Goal: Complete application form

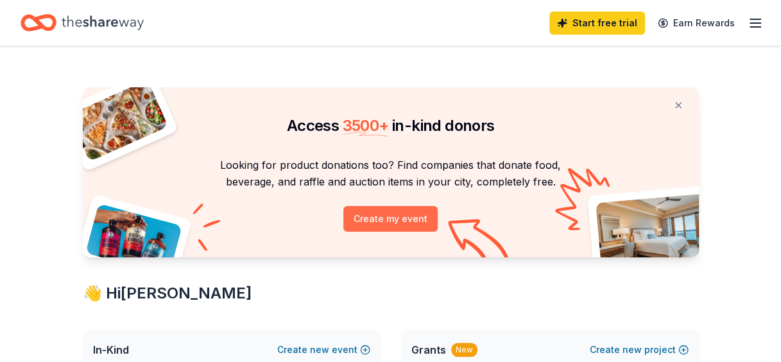
click at [401, 221] on button "Create my event" at bounding box center [390, 219] width 94 height 26
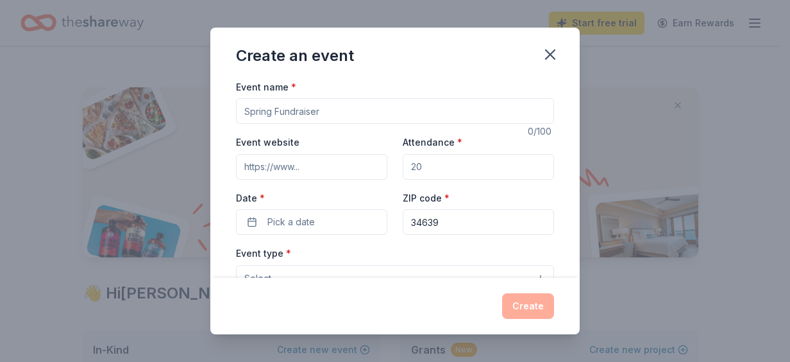
click at [313, 167] on input "Event website" at bounding box center [311, 167] width 151 height 26
type input "[DOMAIN_NAME]"
click at [448, 167] on input "Attendance *" at bounding box center [478, 167] width 151 height 26
type input "120"
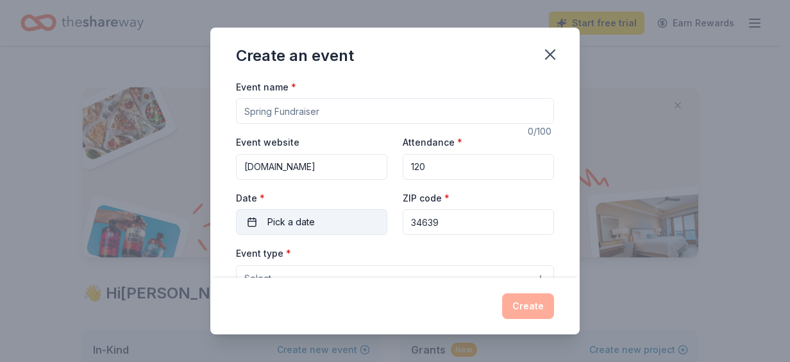
click at [307, 228] on span "Pick a date" at bounding box center [291, 221] width 47 height 15
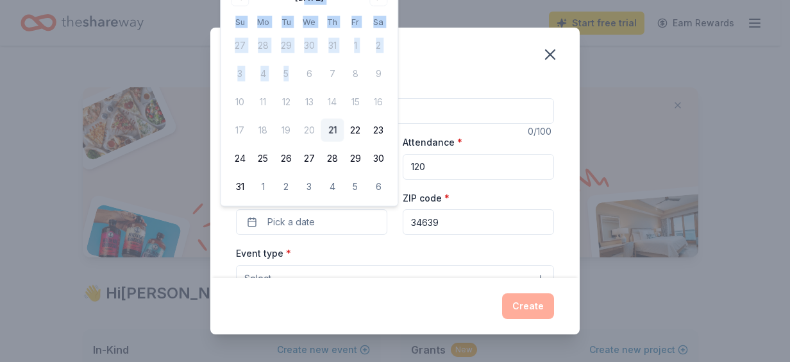
drag, startPoint x: 294, startPoint y: 1, endPoint x: 308, endPoint y: 65, distance: 65.1
click at [308, 65] on div "[DATE] Su Mo Tu We Th Fr Sa 27 28 29 30 31 1 2 3 4 5 6 7 8 9 10 11 12 13 14 15 …" at bounding box center [309, 92] width 162 height 211
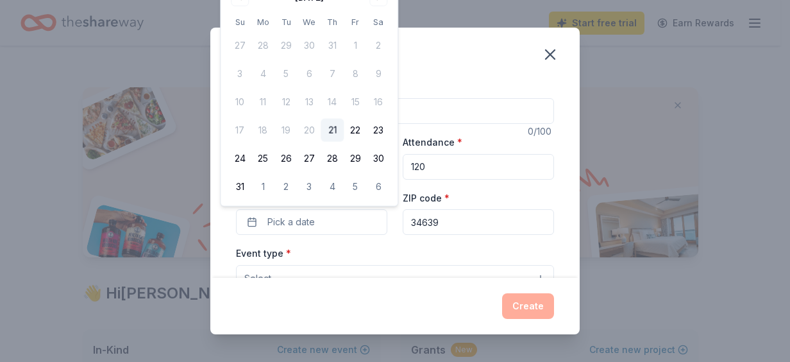
click at [660, 96] on div "Create an event Event name * 0 /100 Event website [DOMAIN_NAME] Attendance * 12…" at bounding box center [395, 181] width 790 height 362
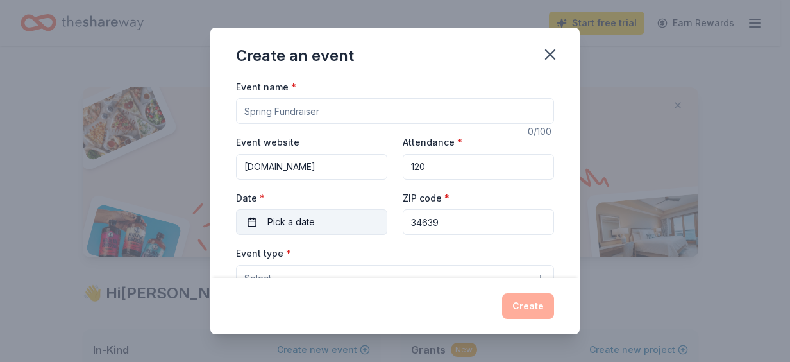
click at [311, 219] on span "Pick a date" at bounding box center [291, 221] width 47 height 15
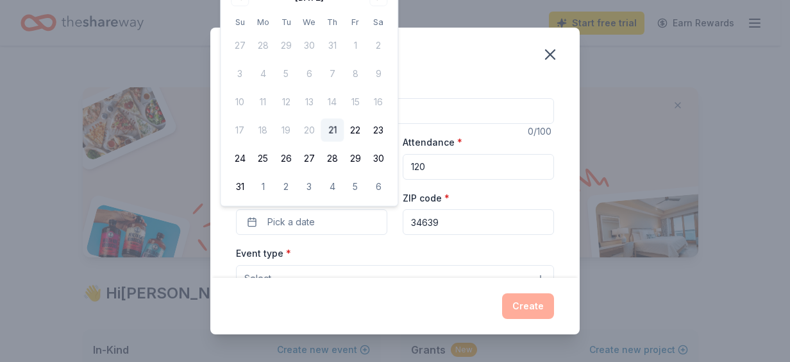
click at [389, 198] on div "[DATE] Su Mo Tu We Th Fr Sa 27 28 29 30 31 1 2 3 4 5 6 7 8 9 10 11 12 13 14 15 …" at bounding box center [309, 92] width 177 height 226
drag, startPoint x: 638, startPoint y: 91, endPoint x: 644, endPoint y: 87, distance: 6.9
click at [644, 87] on div "Create an event Event name * 0 /100 Event website www.reviveandrestore.net Atte…" at bounding box center [395, 181] width 790 height 362
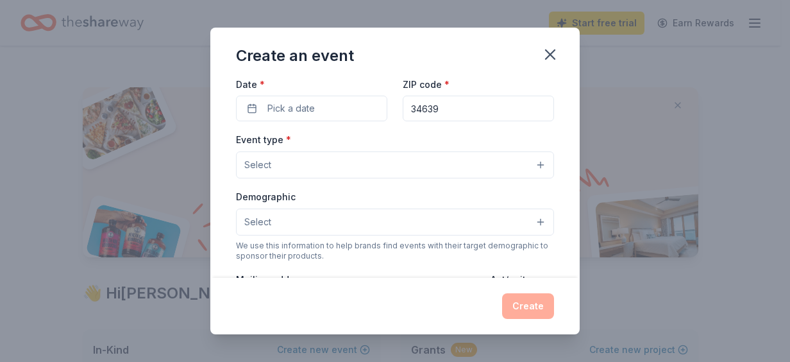
scroll to position [118, 0]
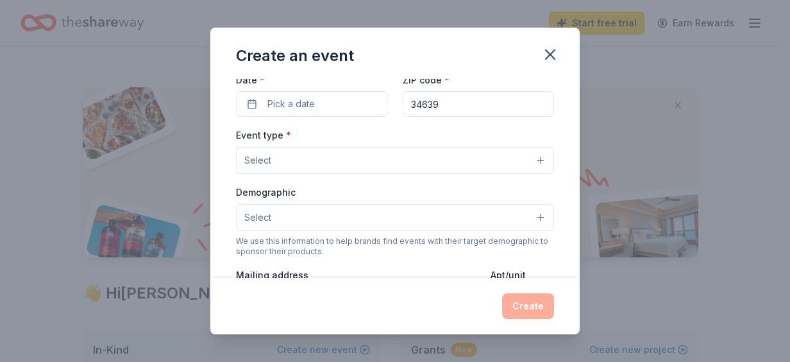
click at [528, 159] on button "Select" at bounding box center [395, 160] width 318 height 27
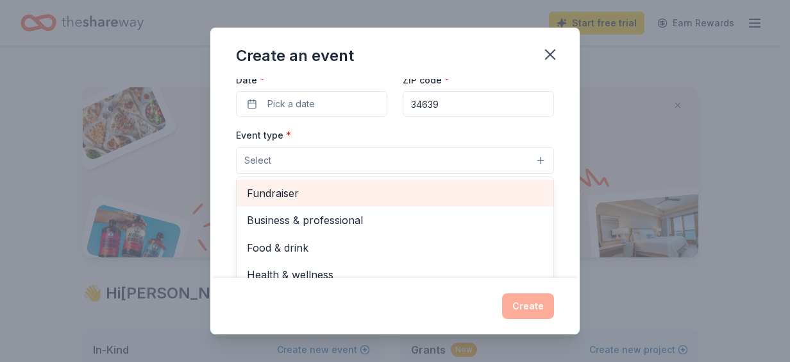
click at [299, 195] on span "Fundraiser" at bounding box center [395, 193] width 296 height 17
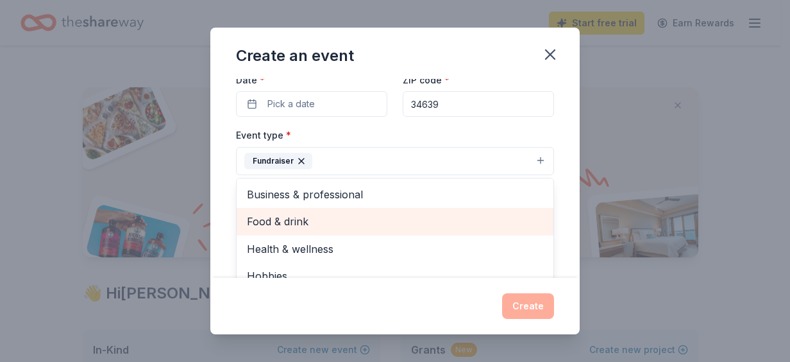
click at [322, 218] on span "Food & drink" at bounding box center [395, 221] width 296 height 17
click at [322, 218] on span "Health & wellness" at bounding box center [395, 221] width 296 height 17
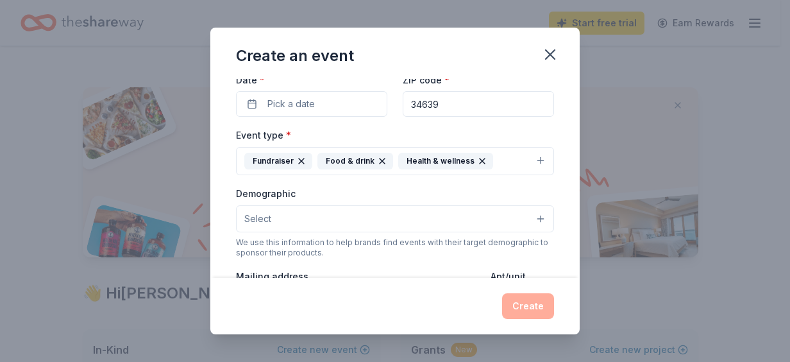
click at [477, 159] on icon "button" at bounding box center [482, 161] width 10 height 10
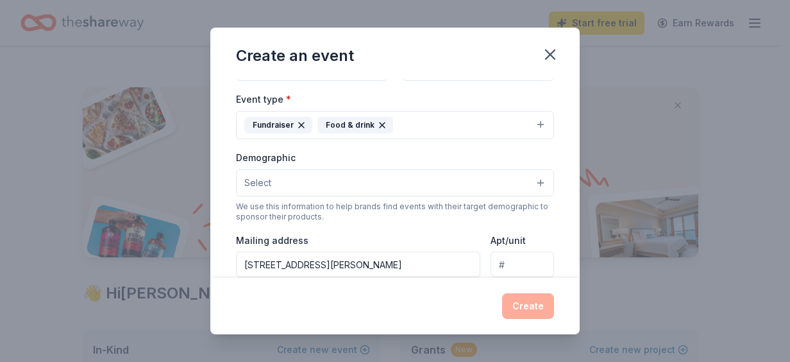
scroll to position [158, 0]
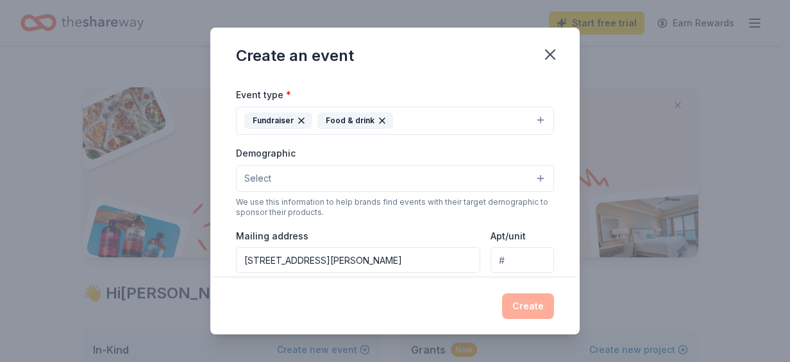
click at [531, 171] on button "Select" at bounding box center [395, 178] width 318 height 27
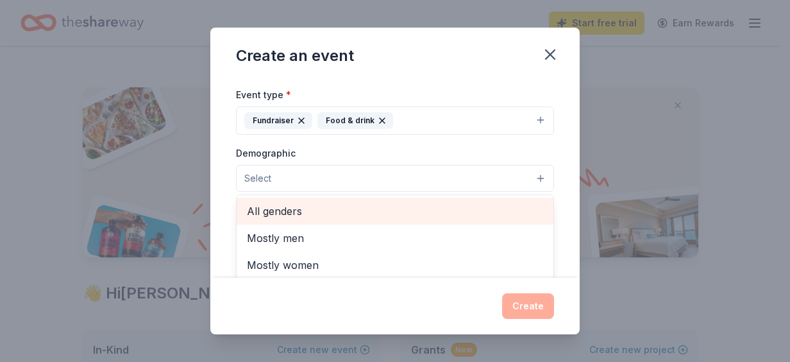
click at [312, 198] on div "All genders" at bounding box center [395, 211] width 317 height 27
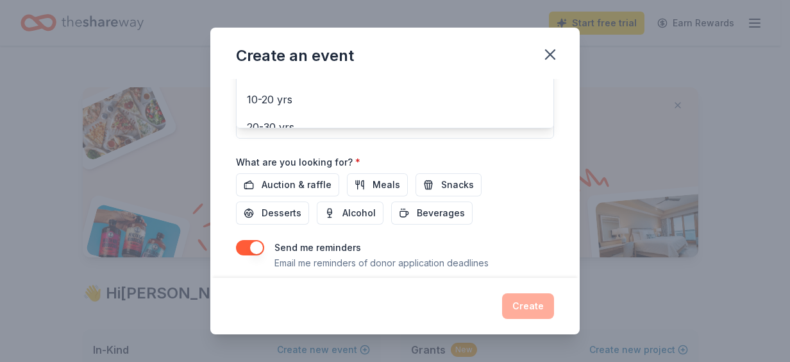
scroll to position [381, 0]
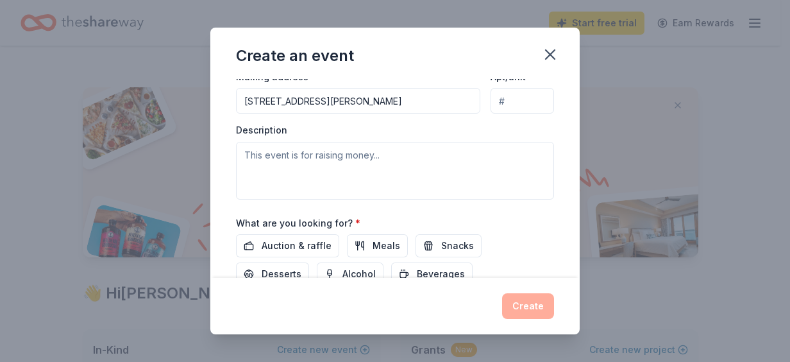
scroll to position [320, 0]
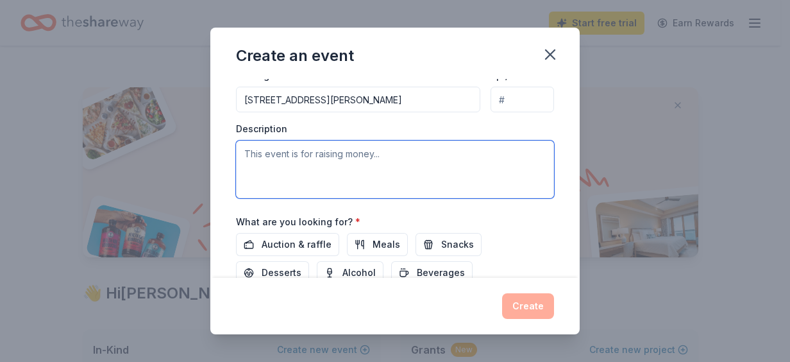
click at [380, 153] on textarea at bounding box center [395, 170] width 318 height 58
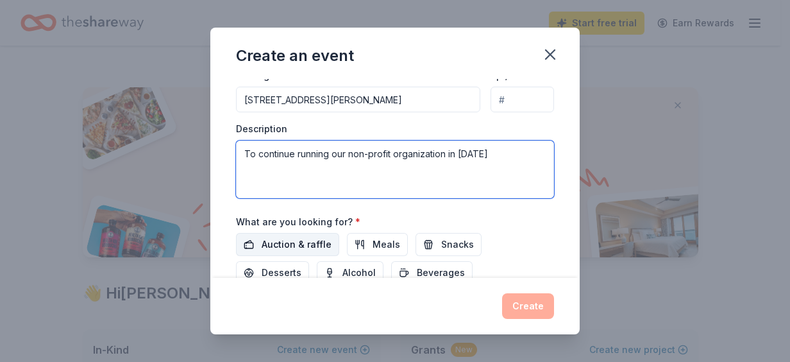
type textarea "To continue running our non-profit organization in 2026"
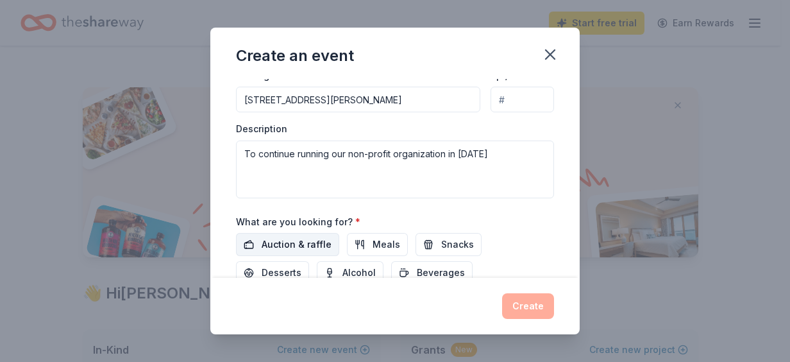
click at [311, 238] on span "Auction & raffle" at bounding box center [297, 244] width 70 height 15
click at [377, 241] on span "Meals" at bounding box center [387, 244] width 28 height 15
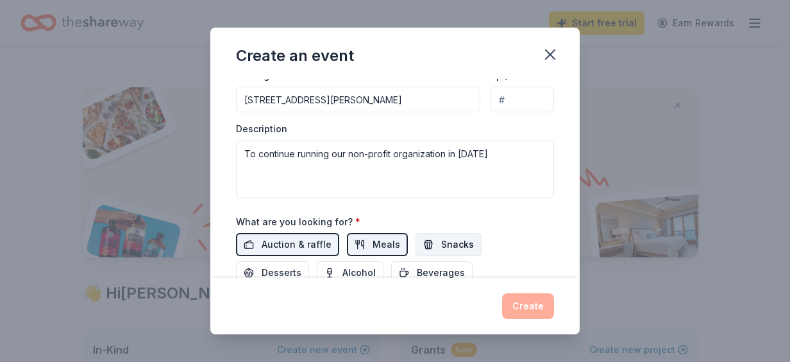
click at [433, 240] on button "Snacks" at bounding box center [449, 244] width 66 height 23
click at [269, 268] on span "Desserts" at bounding box center [282, 272] width 40 height 15
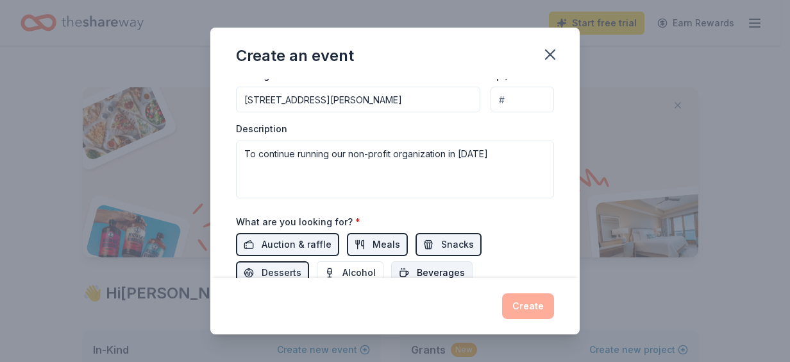
click at [440, 265] on span "Beverages" at bounding box center [441, 272] width 48 height 15
click at [354, 268] on span "Alcohol" at bounding box center [359, 272] width 33 height 15
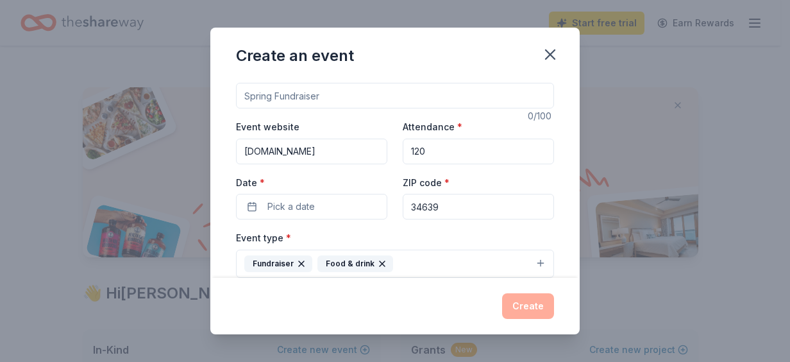
scroll to position [10, 0]
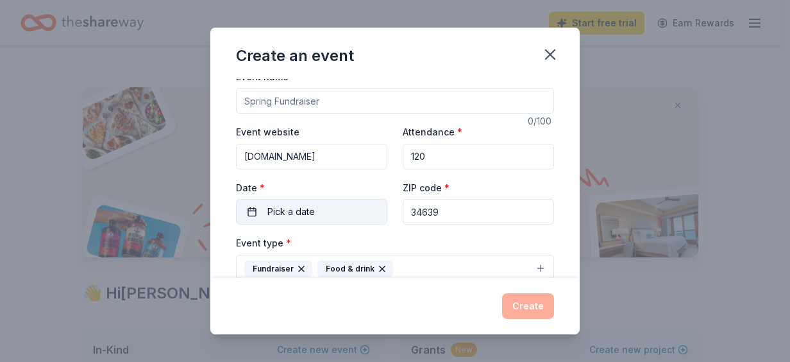
click at [246, 207] on button "Pick a date" at bounding box center [311, 212] width 151 height 26
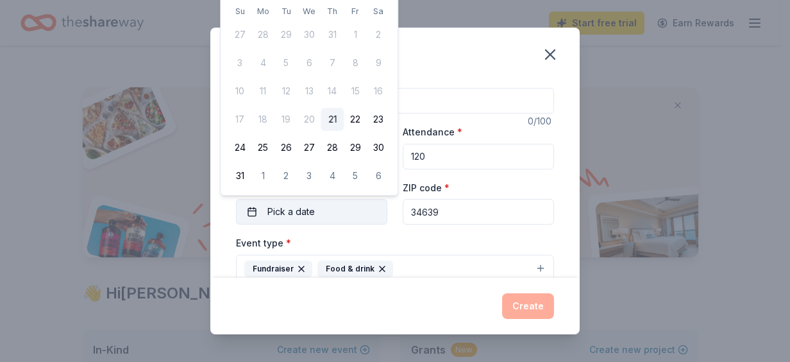
click at [246, 207] on button "Pick a date" at bounding box center [311, 212] width 151 height 26
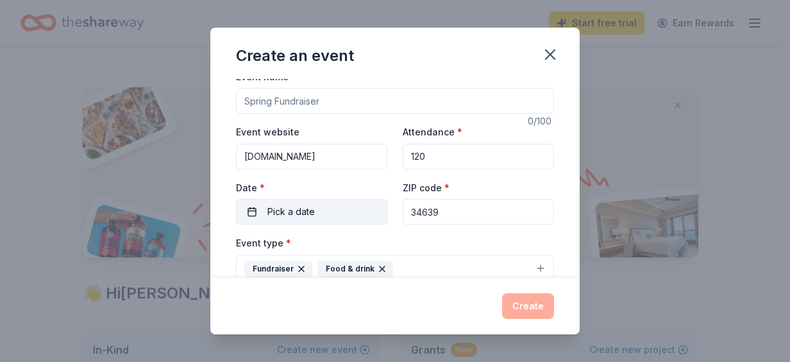
click at [246, 207] on button "Pick a date" at bounding box center [311, 212] width 151 height 26
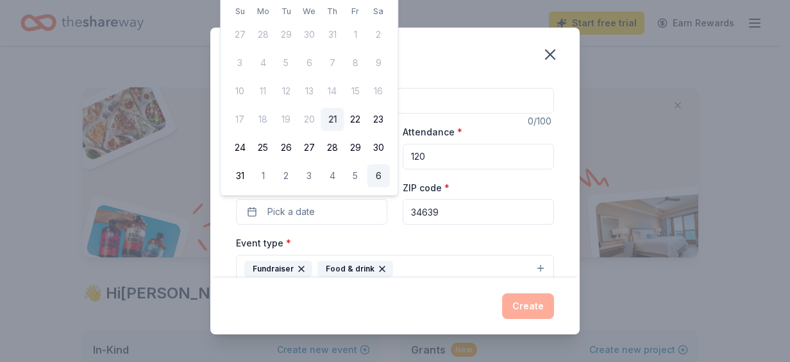
click at [376, 175] on button "6" at bounding box center [378, 175] width 23 height 23
drag, startPoint x: 376, startPoint y: 175, endPoint x: 665, endPoint y: 123, distance: 293.3
click at [665, 123] on div "Create an event Event name * 0 /100 Event website www.reviveandrestore.net Atte…" at bounding box center [395, 181] width 790 height 362
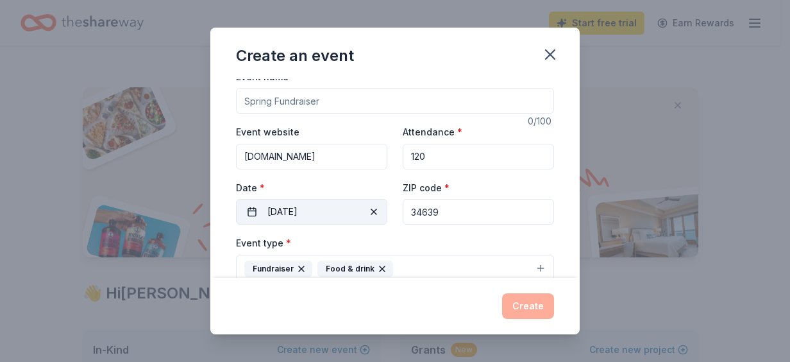
click at [370, 211] on span "button" at bounding box center [373, 211] width 15 height 15
click at [317, 213] on button "Pick a date" at bounding box center [311, 212] width 151 height 26
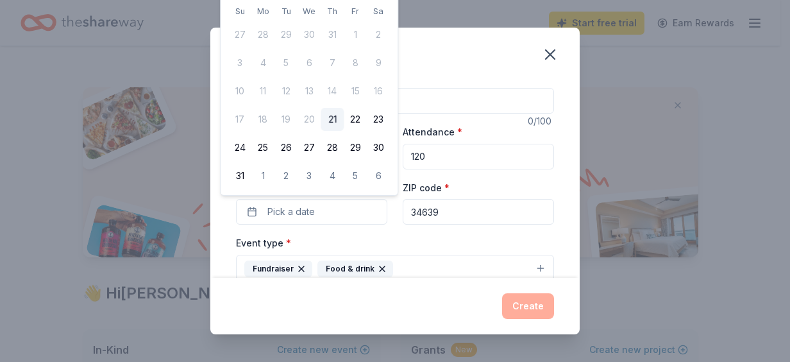
click at [389, 195] on div "August 2025 Su Mo Tu We Th Fr Sa 27 28 29 30 31 1 2 3 4 5 6 7 8 9 10 11 12 13 1…" at bounding box center [309, 82] width 178 height 228
click at [388, 190] on div "August 2025 Su Mo Tu We Th Fr Sa 27 28 29 30 31 1 2 3 4 5 6 7 8 9 10 11 12 13 1…" at bounding box center [309, 82] width 177 height 226
click at [414, 182] on label "ZIP code *" at bounding box center [426, 188] width 47 height 13
click at [414, 199] on input "34639" at bounding box center [478, 212] width 151 height 26
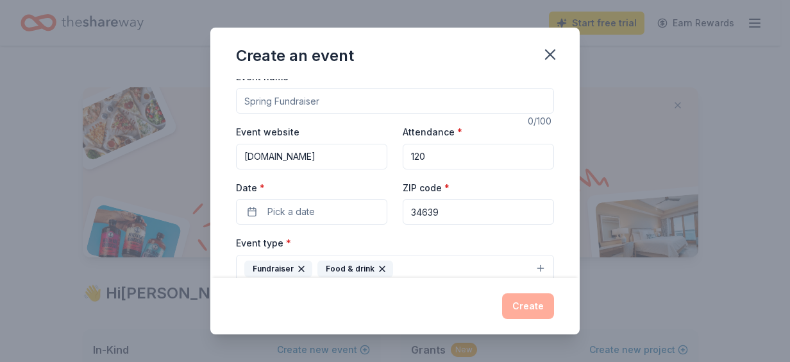
click at [414, 182] on label "ZIP code *" at bounding box center [426, 188] width 47 height 13
click at [414, 199] on input "34639" at bounding box center [478, 212] width 151 height 26
click at [341, 217] on button "Pick a date" at bounding box center [311, 212] width 151 height 26
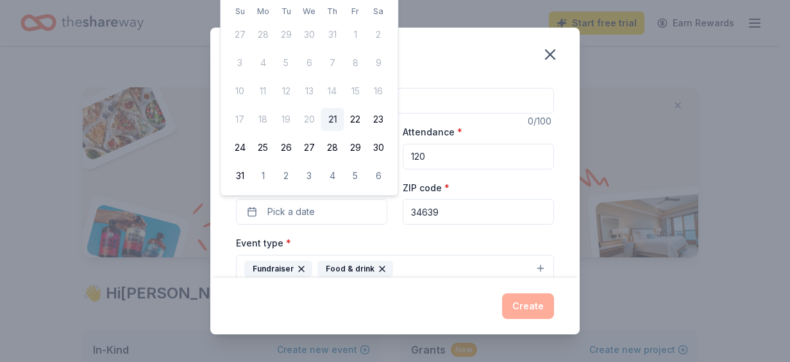
click at [393, 187] on div "August 2025 Su Mo Tu We Th Fr Sa 27 28 29 30 31 1 2 3 4 5 6 7 8 9 10 11 12 13 1…" at bounding box center [309, 82] width 177 height 226
click at [739, 110] on div "Create an event Event name * 0 /100 Event website www.reviveandrestore.net Atte…" at bounding box center [395, 181] width 790 height 362
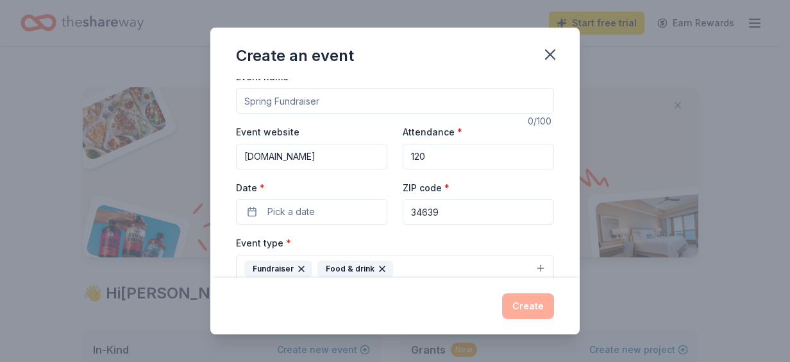
scroll to position [0, 0]
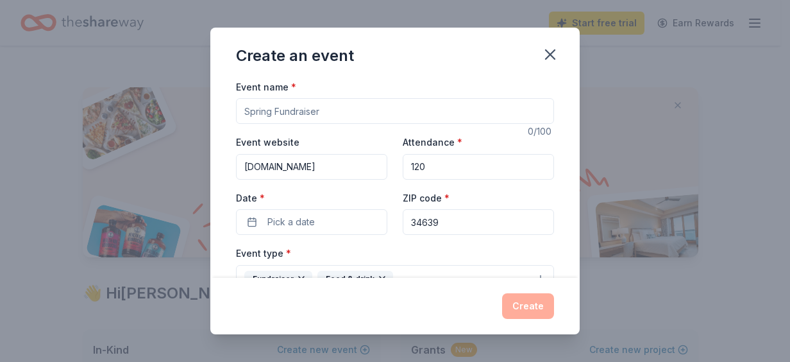
click at [336, 112] on input "Event name *" at bounding box center [395, 111] width 318 height 26
type input "2026 Spring Fundraiser"
click at [260, 196] on span "*" at bounding box center [262, 197] width 5 height 11
click at [259, 209] on button "Pick a date" at bounding box center [311, 222] width 151 height 26
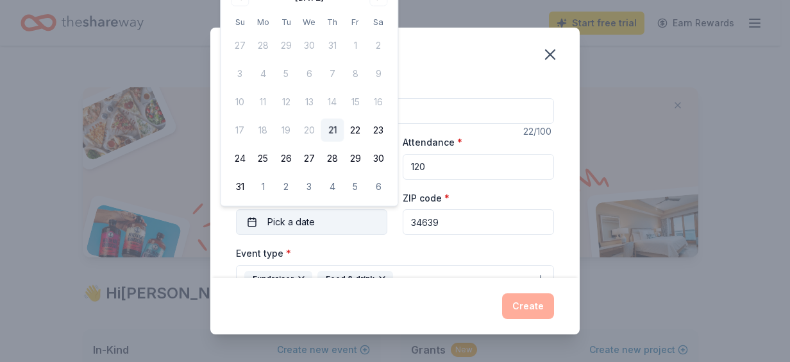
click at [287, 225] on span "Pick a date" at bounding box center [291, 221] width 47 height 15
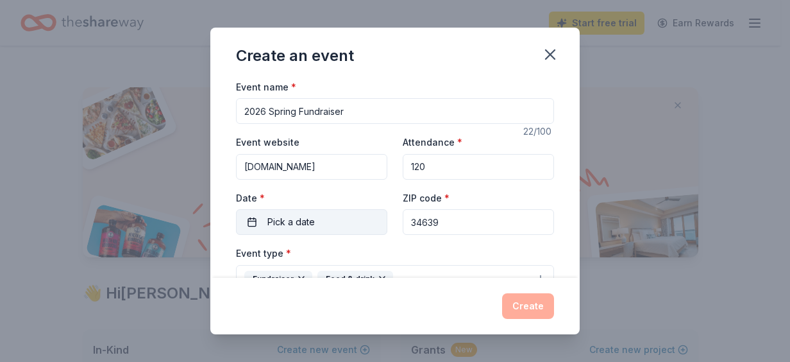
click at [254, 223] on button "Pick a date" at bounding box center [311, 222] width 151 height 26
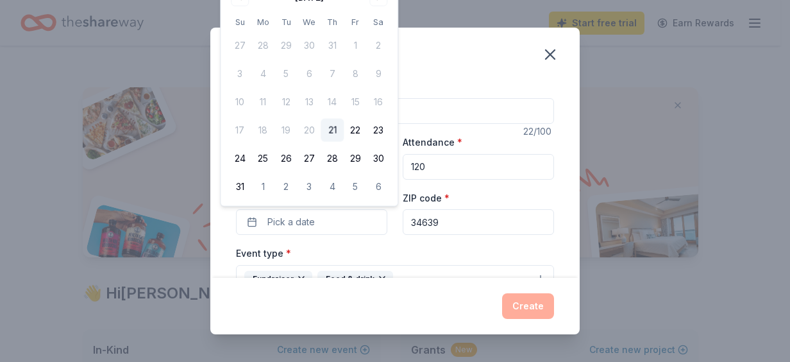
click at [738, 90] on div "Create an event Event name * 2026 Spring Fundraiser 22 /100 Event website www.r…" at bounding box center [395, 181] width 790 height 362
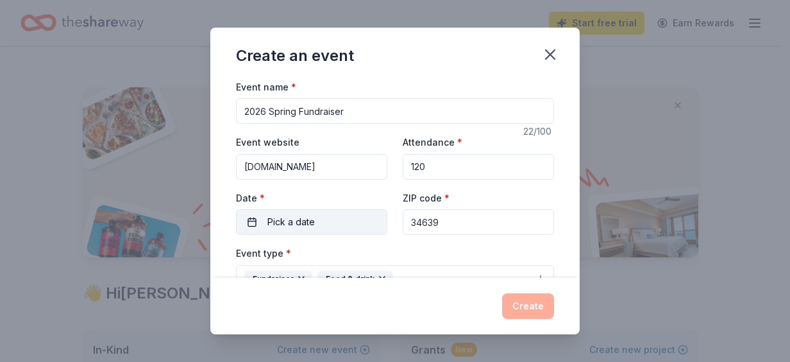
click at [252, 227] on button "Pick a date" at bounding box center [311, 222] width 151 height 26
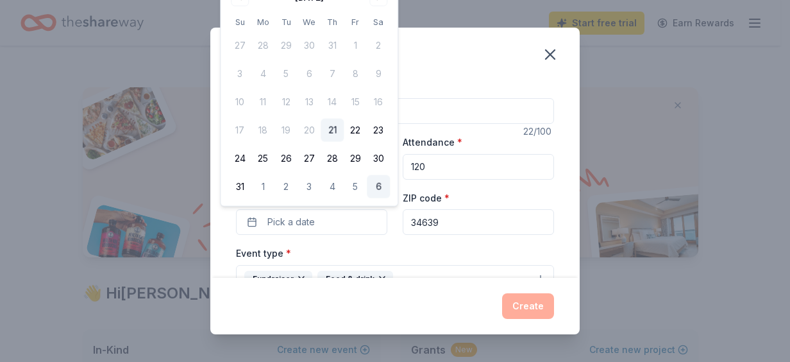
click at [380, 187] on button "6" at bounding box center [378, 186] width 23 height 23
click at [315, 221] on button "09/06/2025" at bounding box center [311, 222] width 151 height 26
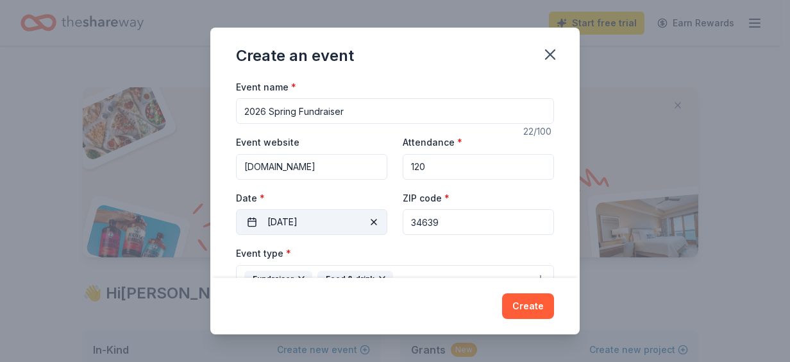
click at [318, 222] on button "09/06/2025" at bounding box center [311, 222] width 151 height 26
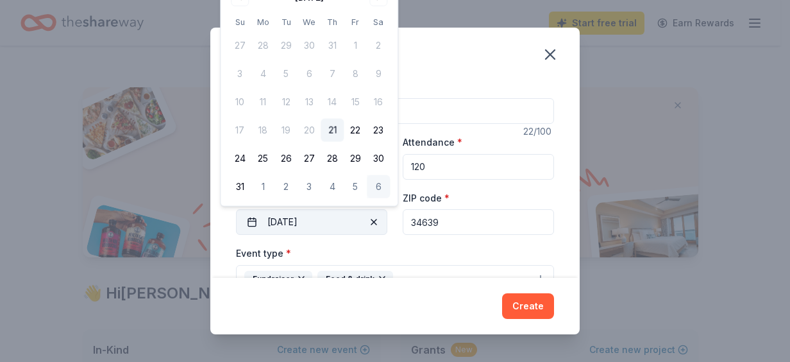
click at [318, 222] on button "09/06/2025" at bounding box center [311, 222] width 151 height 26
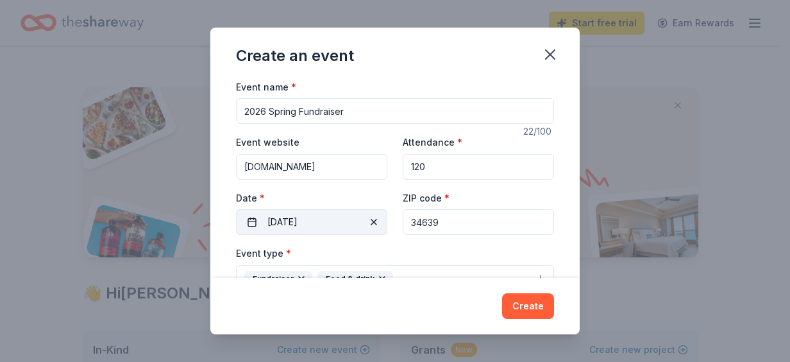
click at [318, 222] on button "09/06/2025" at bounding box center [311, 222] width 151 height 26
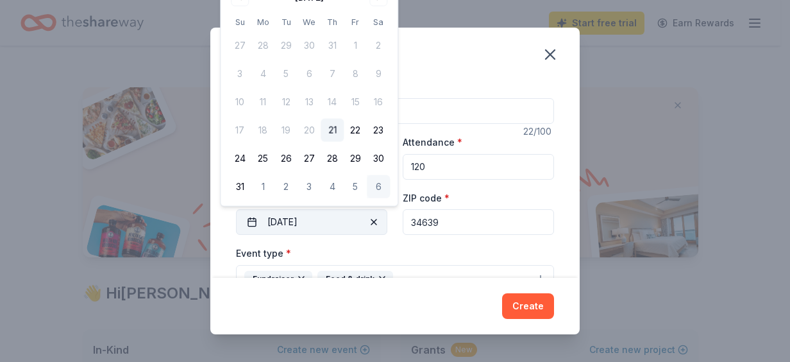
click at [318, 222] on button "09/06/2025" at bounding box center [311, 222] width 151 height 26
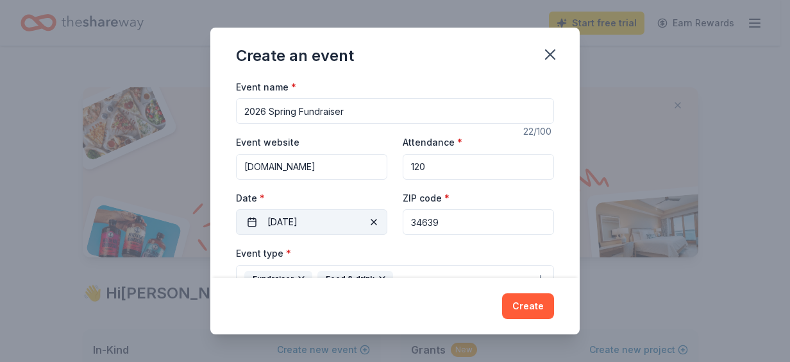
click at [318, 222] on button "09/06/2025" at bounding box center [311, 222] width 151 height 26
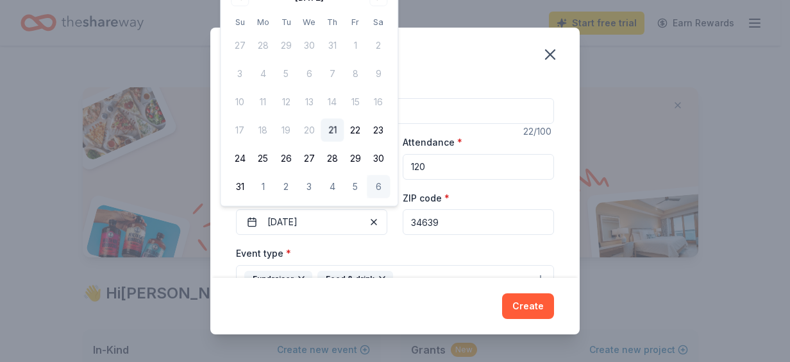
drag, startPoint x: 375, startPoint y: 195, endPoint x: 377, endPoint y: 49, distance: 145.7
click at [377, 49] on tbody "27 28 29 30 31 1 2 3 4 5 6 7 8 9 10 11 12 13 14 15 16 17 18 19 20 21 22 23 24 2…" at bounding box center [309, 113] width 162 height 169
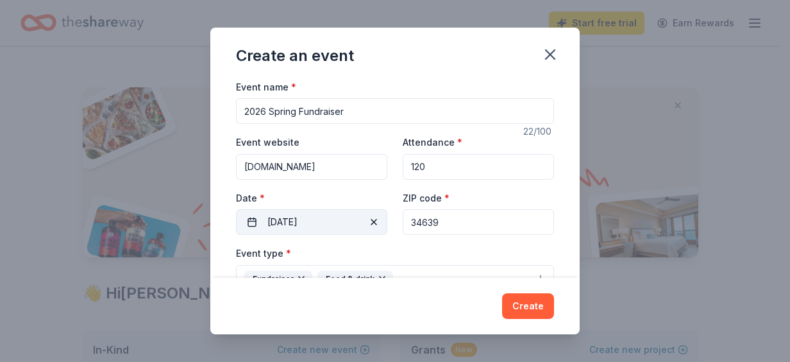
click at [372, 221] on span "button" at bounding box center [373, 221] width 15 height 15
click at [332, 216] on button "Pick a date" at bounding box center [311, 222] width 151 height 26
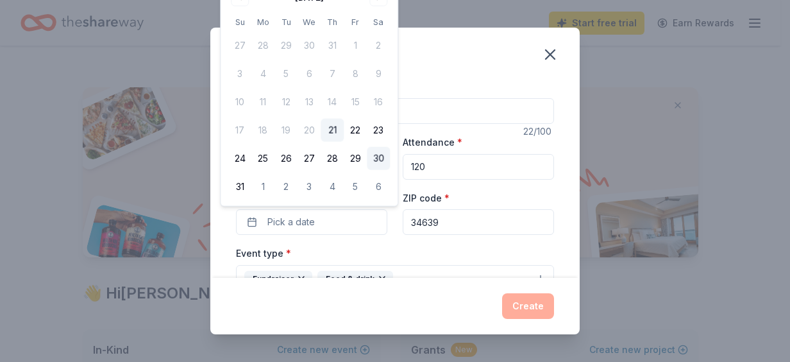
click at [376, 159] on button "30" at bounding box center [378, 158] width 23 height 23
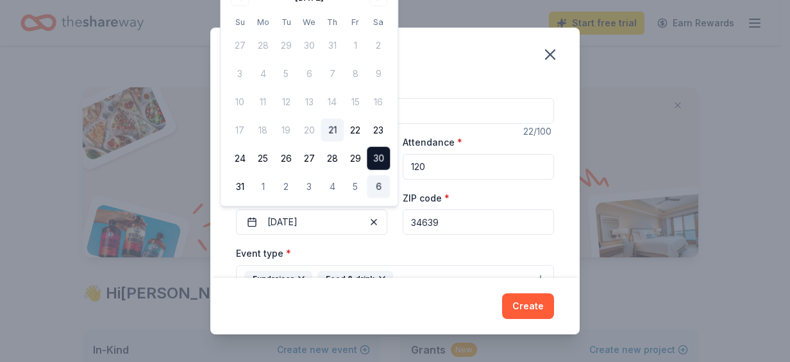
click at [382, 185] on button "6" at bounding box center [378, 186] width 23 height 23
click at [382, 191] on button "6" at bounding box center [378, 186] width 23 height 23
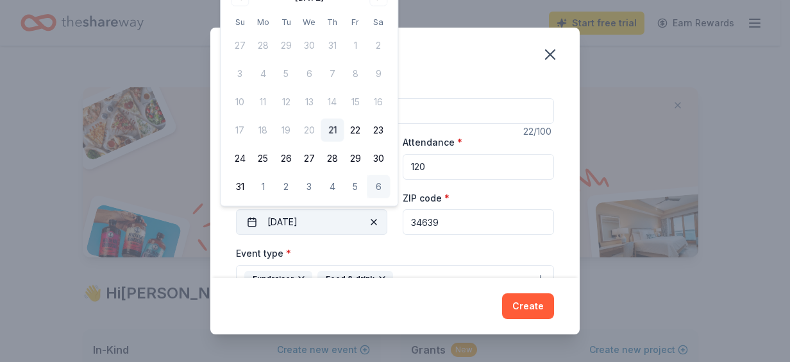
click at [314, 225] on button "09/06/2025" at bounding box center [311, 222] width 151 height 26
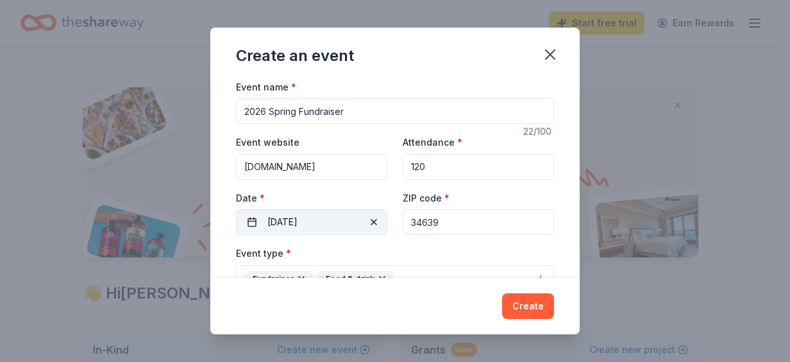
click at [314, 223] on button "09/06/2025" at bounding box center [311, 222] width 151 height 26
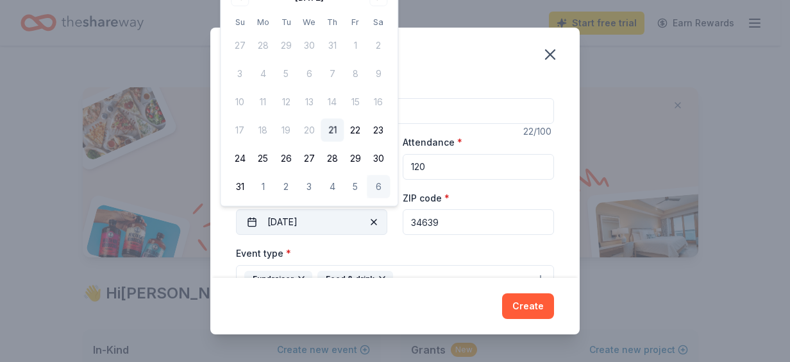
click at [314, 217] on button "09/06/2025" at bounding box center [311, 222] width 151 height 26
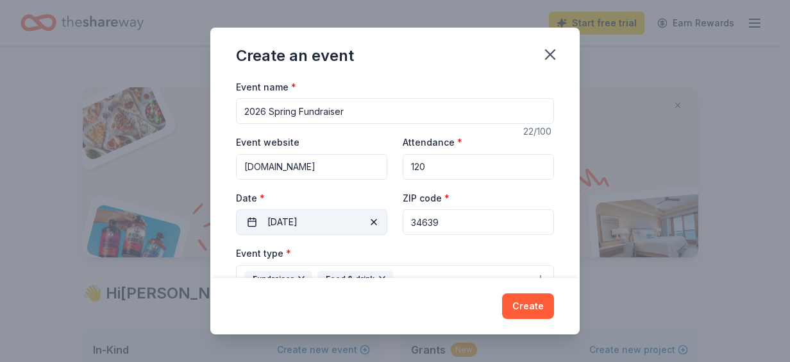
click at [314, 217] on button "09/06/2025" at bounding box center [311, 222] width 151 height 26
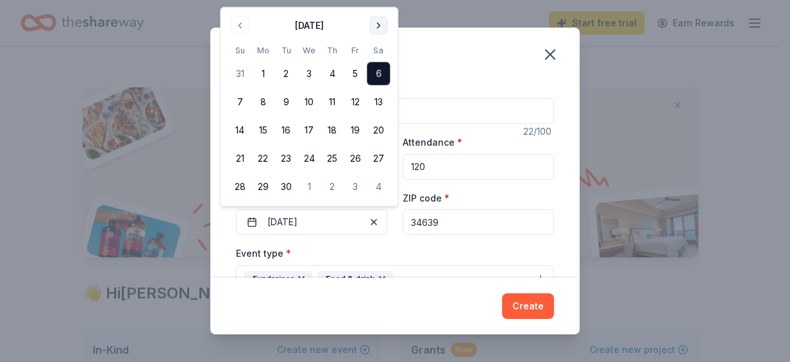
click at [379, 1] on div "Create an event Event name * 2026 Spring Fundraiser 22 /100 Event website www.r…" at bounding box center [395, 181] width 790 height 362
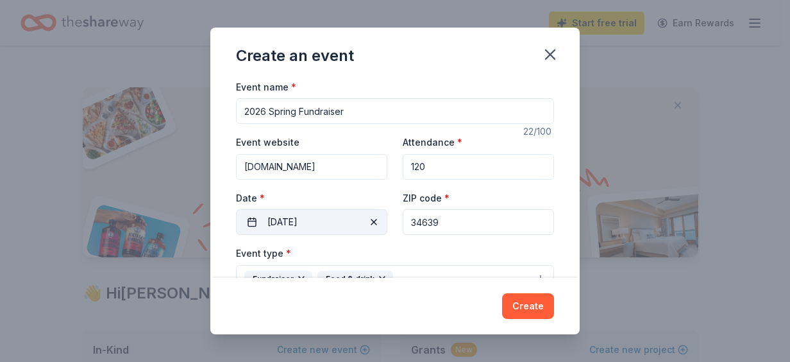
drag, startPoint x: 316, startPoint y: 227, endPoint x: 249, endPoint y: 222, distance: 66.9
click at [249, 222] on button "09/06/2025" at bounding box center [311, 222] width 151 height 26
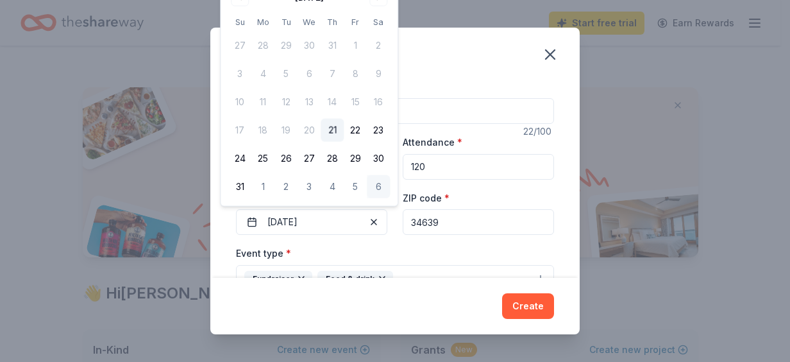
drag, startPoint x: 392, startPoint y: 81, endPoint x: 391, endPoint y: 166, distance: 84.1
click at [391, 166] on div "August 2025 Su Mo Tu We Th Fr Sa 27 28 29 30 31 1 2 3 4 5 6 7 8 9 10 11 12 13 1…" at bounding box center [309, 92] width 177 height 226
drag, startPoint x: 400, startPoint y: 81, endPoint x: 393, endPoint y: 24, distance: 57.5
click at [393, 24] on div "August 2025 Su Mo Tu We Th Fr Sa 27 28 29 30 31 1 2 3 4 5 6 7 8 9 10 11 12 13 1…" at bounding box center [309, 92] width 177 height 226
drag, startPoint x: 391, startPoint y: 24, endPoint x: 393, endPoint y: 159, distance: 135.4
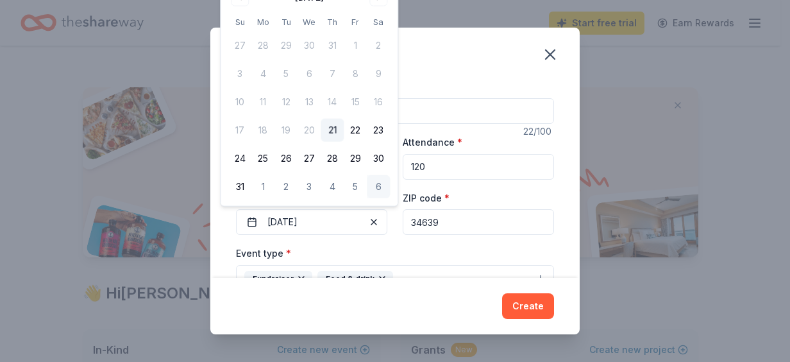
click at [393, 159] on div "August 2025 Su Mo Tu We Th Fr Sa 27 28 29 30 31 1 2 3 4 5 6 7 8 9 10 11 12 13 1…" at bounding box center [309, 92] width 177 height 226
drag, startPoint x: 204, startPoint y: 3, endPoint x: 465, endPoint y: 10, distance: 260.6
click at [465, 10] on div "Create an event Event name * 2026 Spring Fundraiser 22 /100 Event website www.r…" at bounding box center [395, 181] width 790 height 362
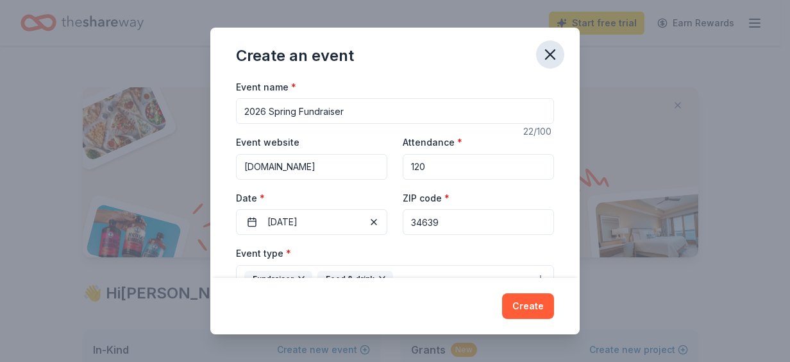
click at [560, 60] on button "button" at bounding box center [550, 54] width 28 height 28
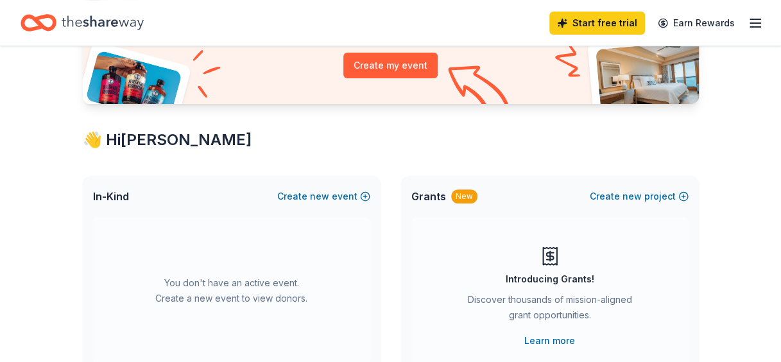
scroll to position [160, 0]
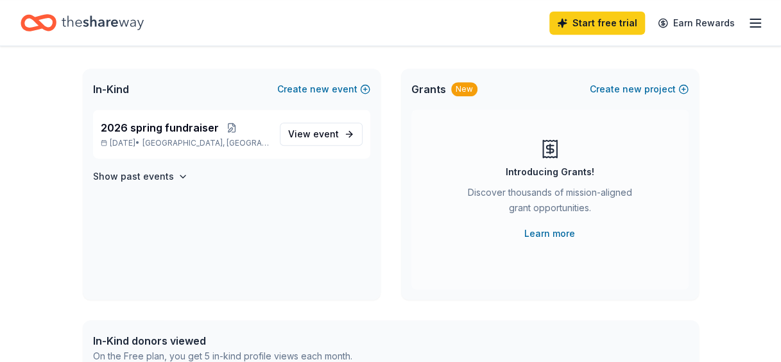
scroll to position [262, 0]
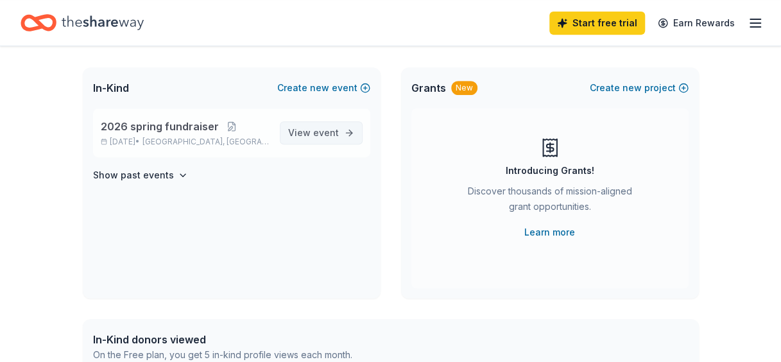
click at [331, 130] on span "event" at bounding box center [326, 132] width 26 height 11
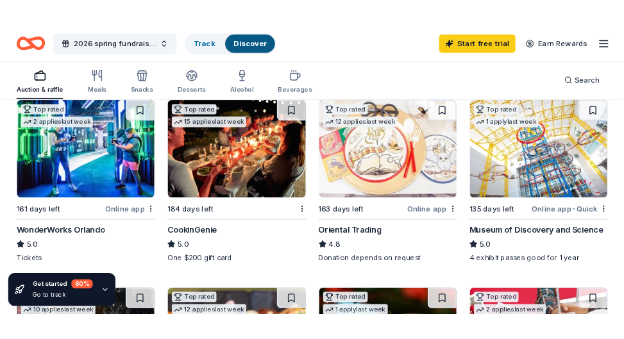
scroll to position [141, 0]
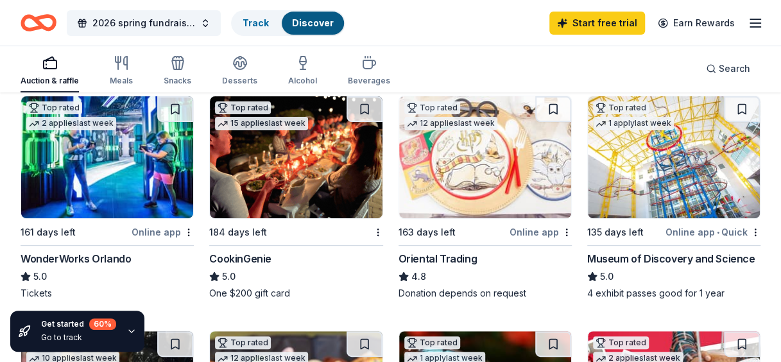
click at [693, 137] on img at bounding box center [674, 157] width 172 height 122
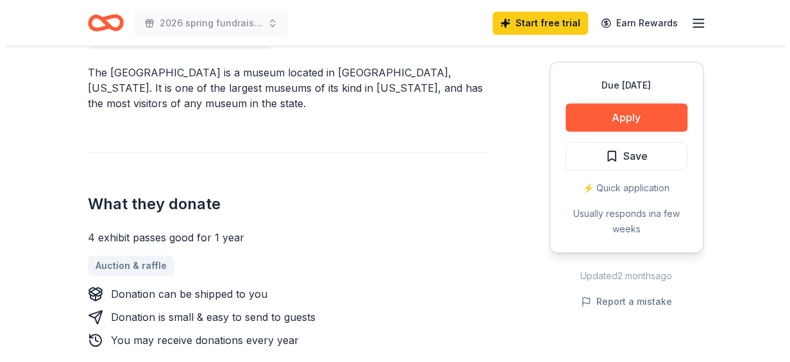
scroll to position [400, 0]
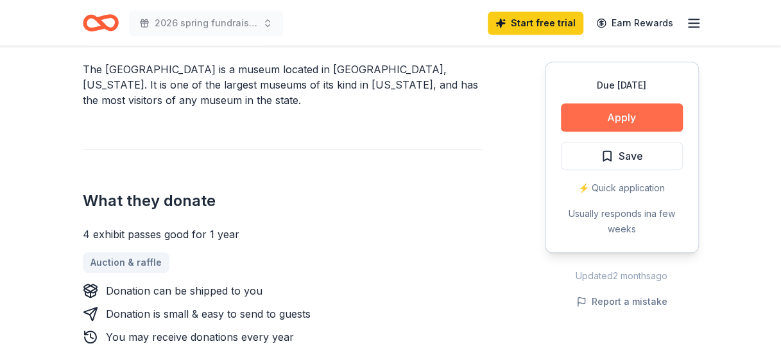
click at [601, 113] on button "Apply" at bounding box center [622, 117] width 122 height 28
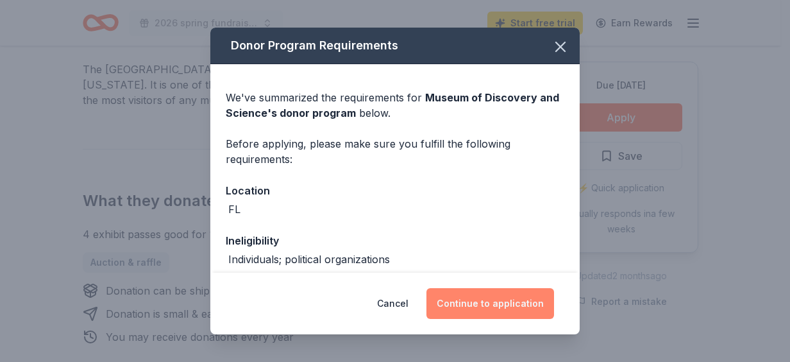
click at [474, 294] on button "Continue to application" at bounding box center [491, 303] width 128 height 31
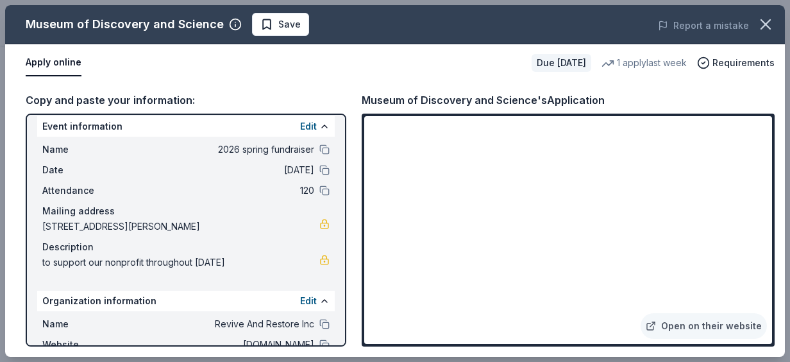
scroll to position [0, 0]
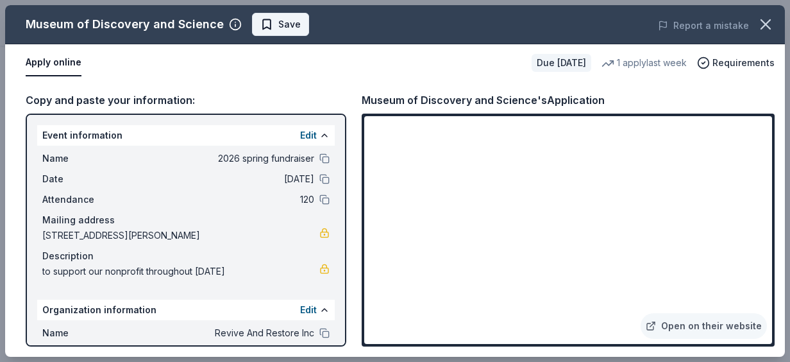
click at [270, 26] on span "Save" at bounding box center [281, 24] width 40 height 15
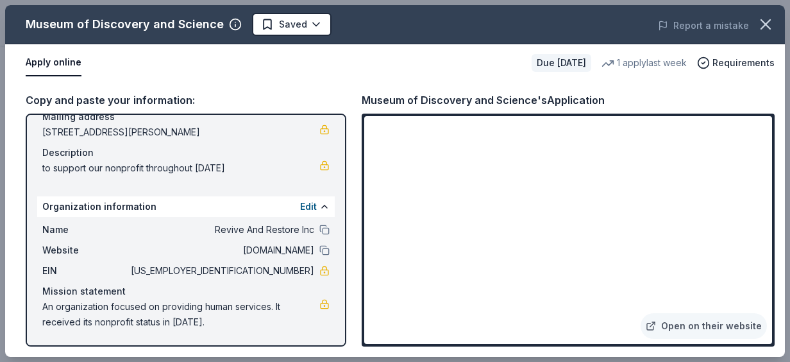
click at [69, 56] on button "Apply online" at bounding box center [54, 62] width 56 height 27
click at [64, 59] on button "Apply online" at bounding box center [54, 62] width 56 height 27
click at [55, 62] on button "Apply online" at bounding box center [54, 62] width 56 height 27
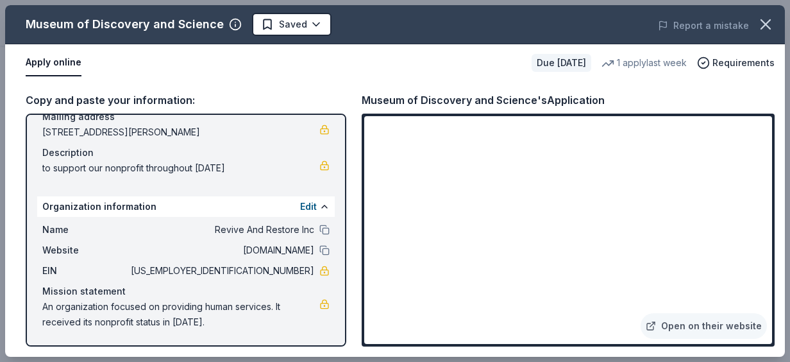
click at [55, 62] on button "Apply online" at bounding box center [54, 62] width 56 height 27
click at [51, 61] on button "Apply online" at bounding box center [54, 62] width 56 height 27
click at [49, 64] on button "Apply online" at bounding box center [54, 62] width 56 height 27
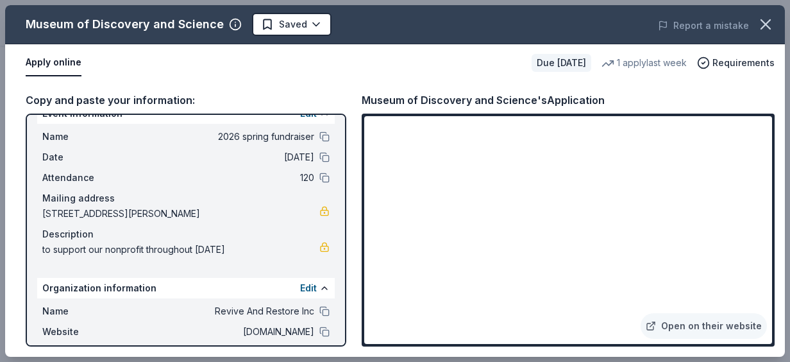
scroll to position [0, 0]
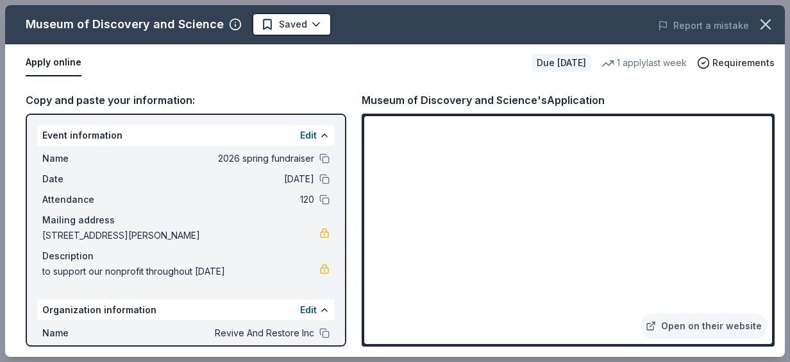
click at [45, 139] on div "Event information Edit" at bounding box center [186, 135] width 298 height 21
drag, startPoint x: 64, startPoint y: 148, endPoint x: 384, endPoint y: 33, distance: 339.9
click at [384, 33] on div "Museum of Discovery and Science Saved" at bounding box center [239, 24] width 468 height 23
click at [713, 326] on link "Open on their website" at bounding box center [704, 326] width 126 height 26
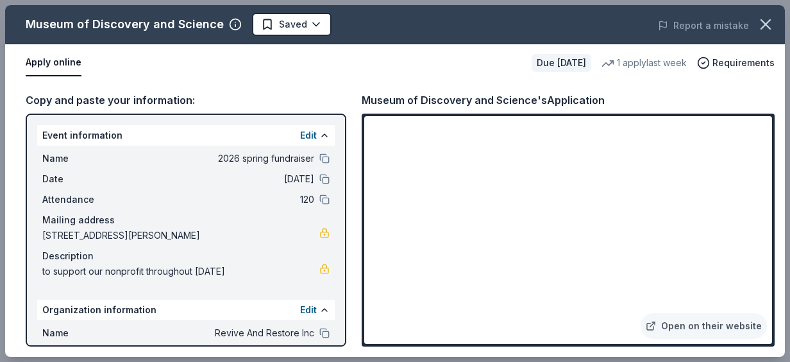
click at [45, 67] on button "Apply online" at bounding box center [54, 62] width 56 height 27
click at [766, 15] on icon "button" at bounding box center [766, 24] width 18 height 18
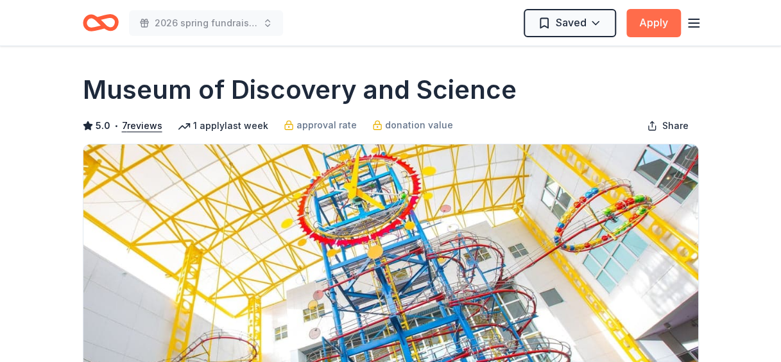
click at [651, 24] on button "Apply" at bounding box center [653, 23] width 55 height 28
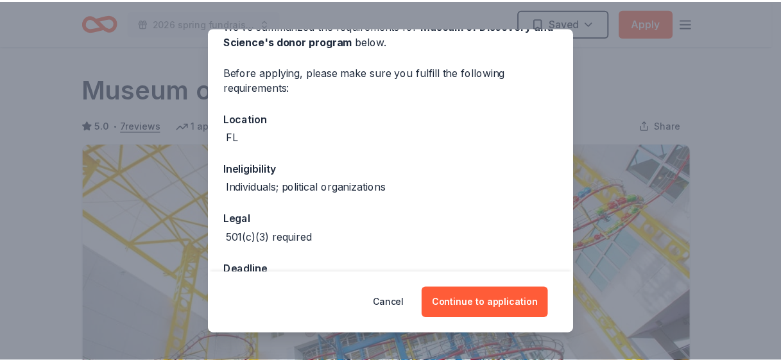
scroll to position [73, 0]
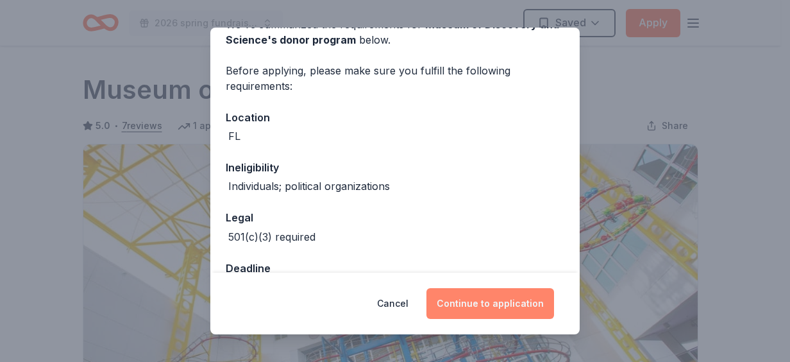
click at [472, 302] on button "Continue to application" at bounding box center [491, 303] width 128 height 31
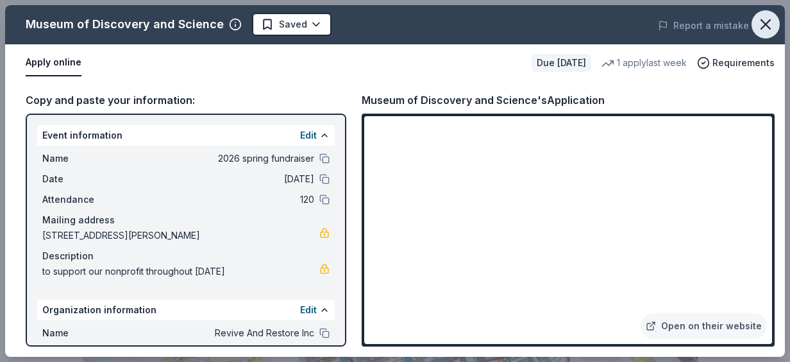
click at [773, 30] on icon "button" at bounding box center [766, 24] width 18 height 18
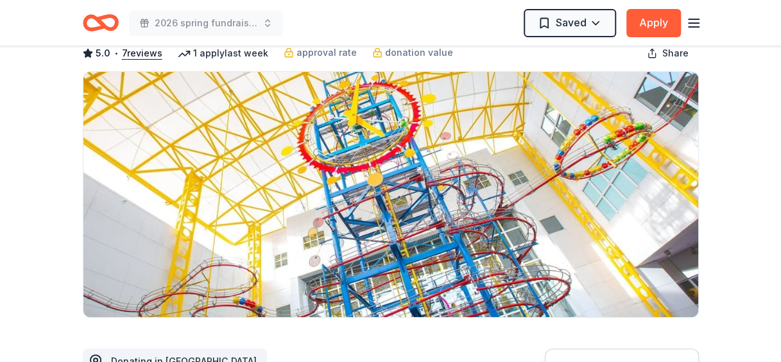
scroll to position [0, 0]
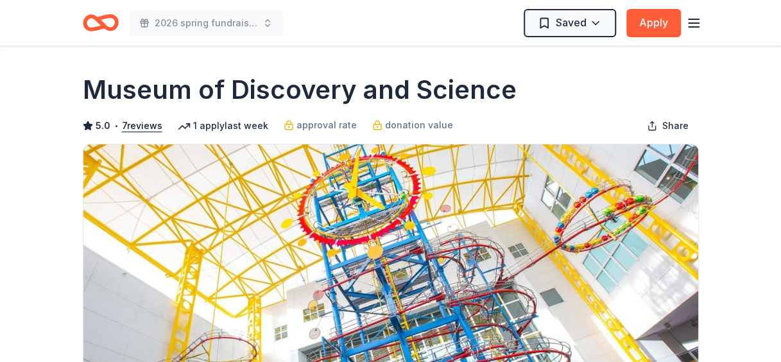
click at [698, 17] on icon "button" at bounding box center [693, 22] width 15 height 15
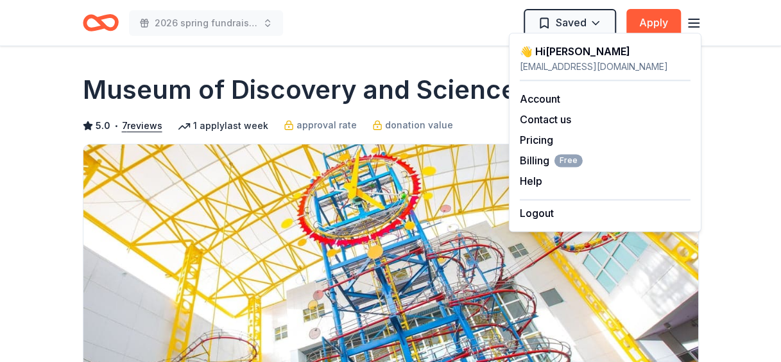
click at [559, 64] on div "lmartin@reviveandrestore.net" at bounding box center [605, 66] width 171 height 15
drag, startPoint x: 539, startPoint y: 47, endPoint x: 490, endPoint y: 24, distance: 54.5
click at [490, 24] on body "2026 spring fundraiser Saved Apply Due in 135 days Share Museum of Discovery an…" at bounding box center [390, 181] width 781 height 362
